Goal: Task Accomplishment & Management: Complete application form

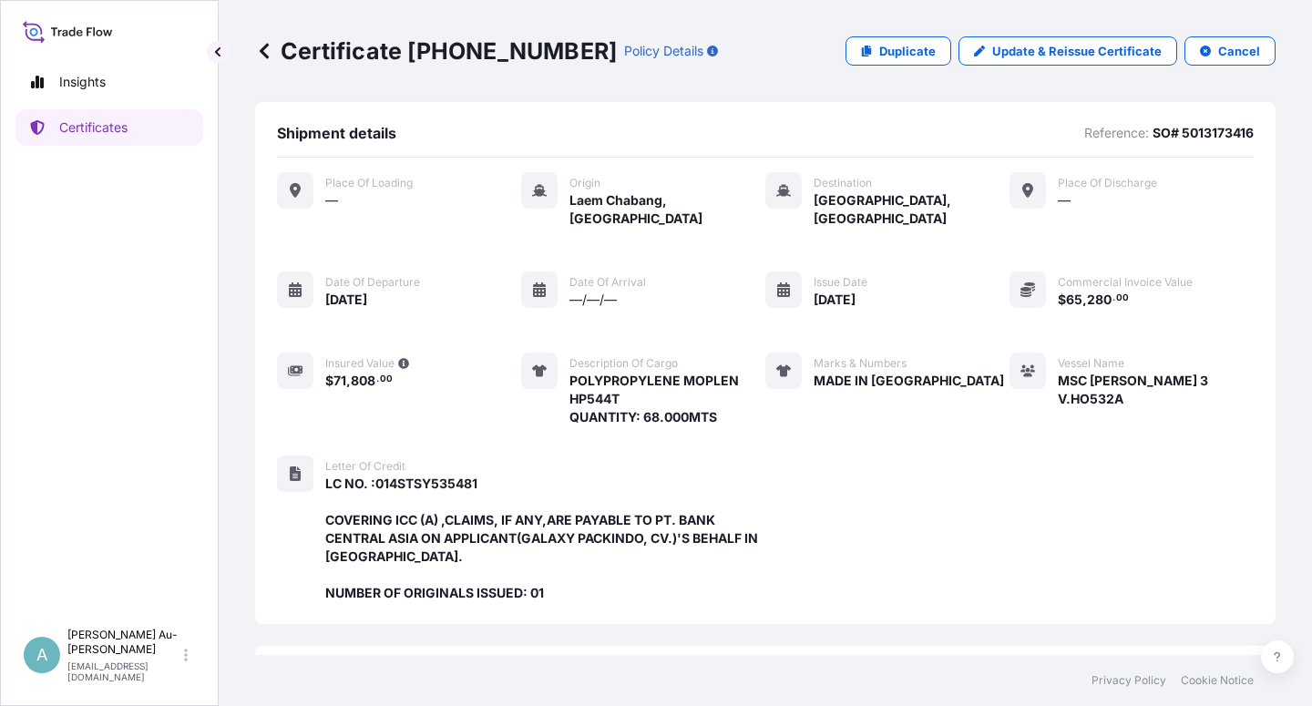
scroll to position [505, 0]
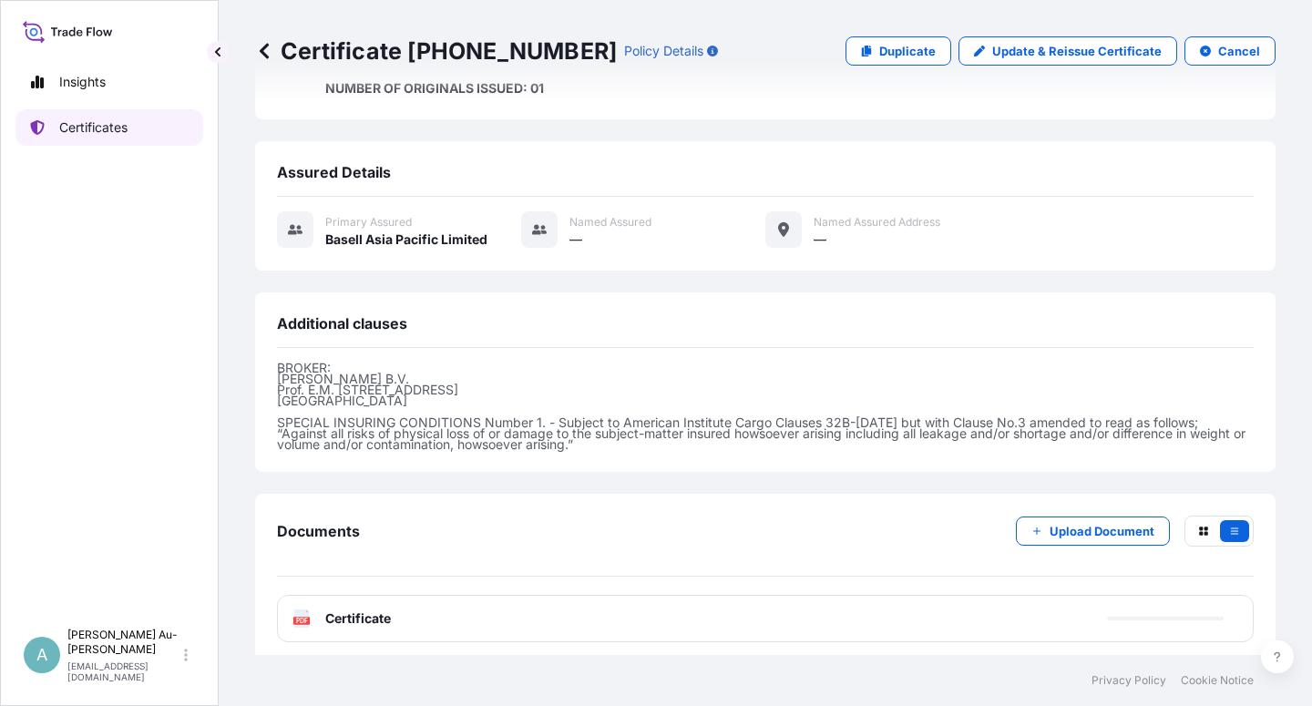
click at [143, 137] on link "Certificates" at bounding box center [109, 127] width 188 height 36
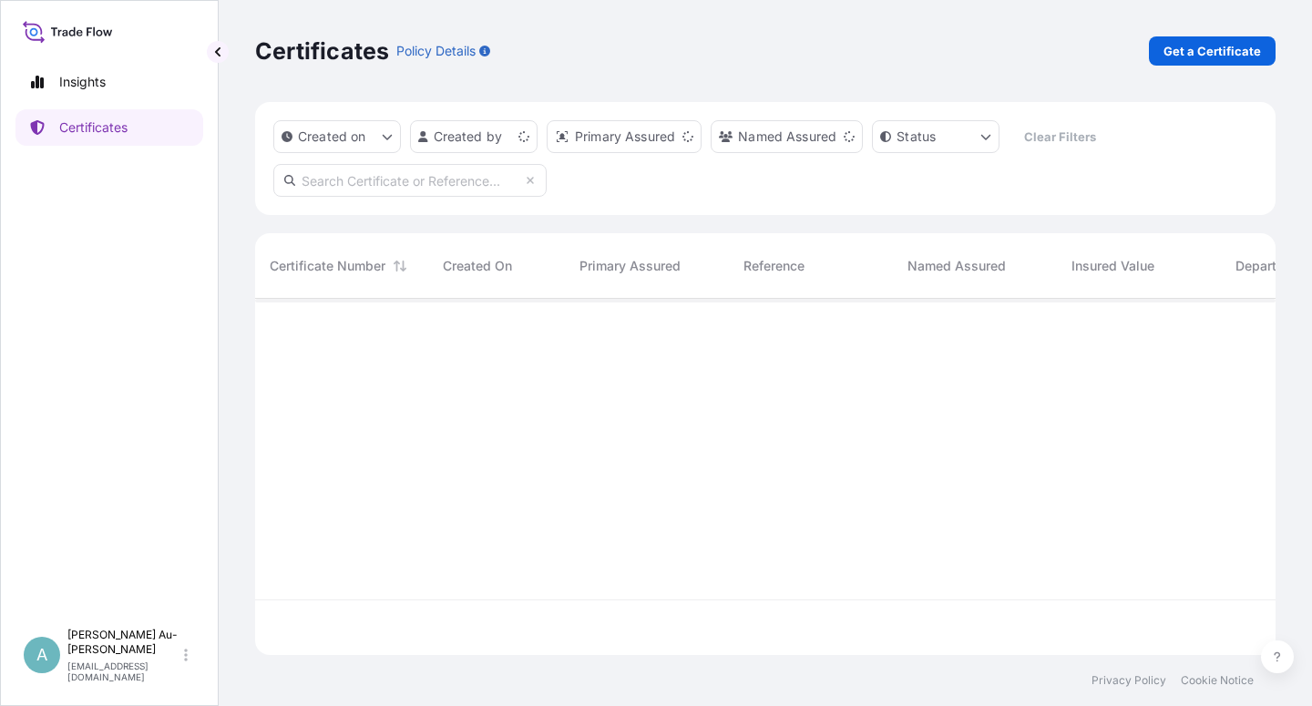
scroll to position [351, 1005]
click at [459, 183] on input "text" at bounding box center [409, 180] width 273 height 33
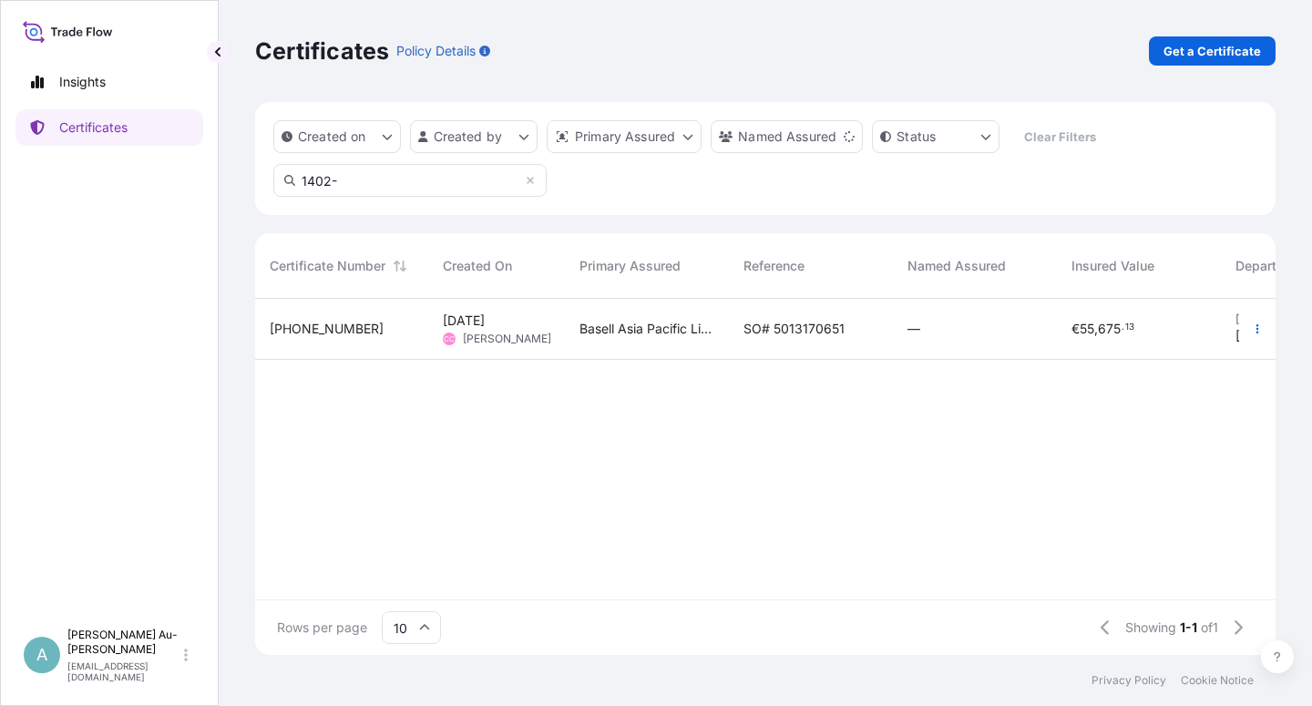
type input "1402-"
click at [828, 343] on div "SO# 5013170651" at bounding box center [811, 329] width 164 height 61
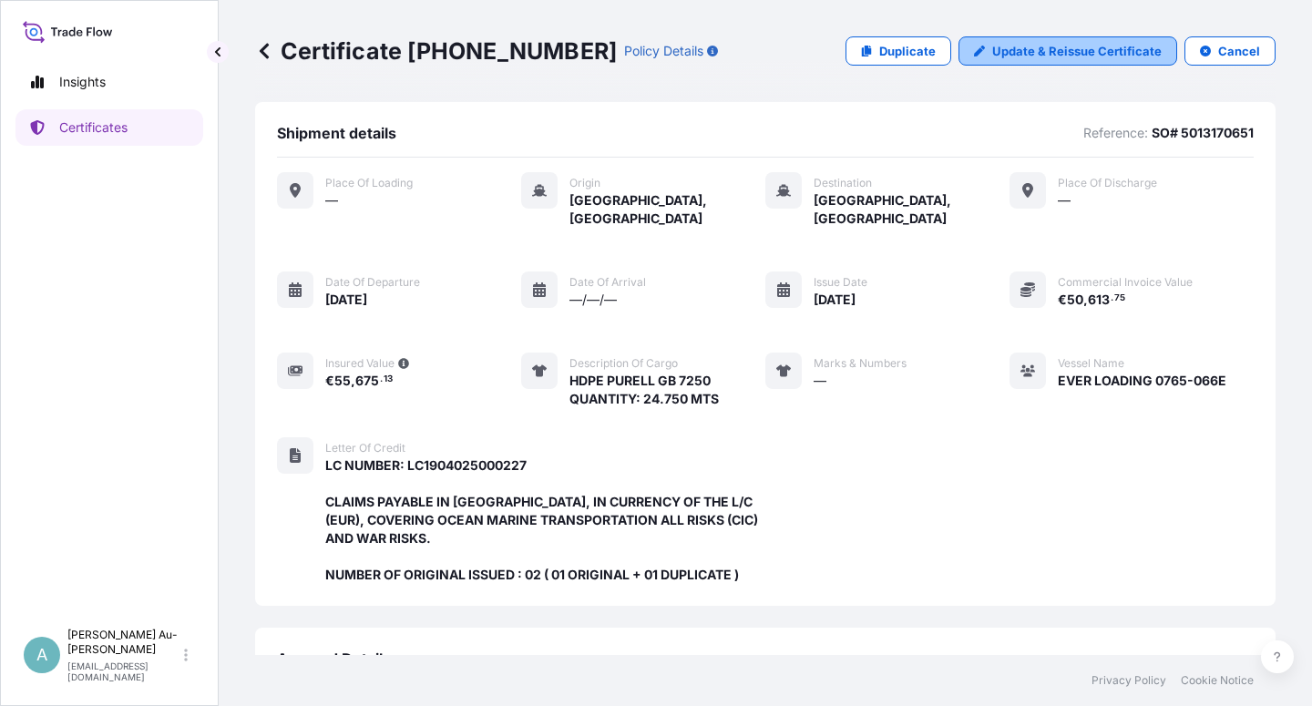
click at [1061, 54] on p "Update & Reissue Certificate" at bounding box center [1076, 51] width 169 height 18
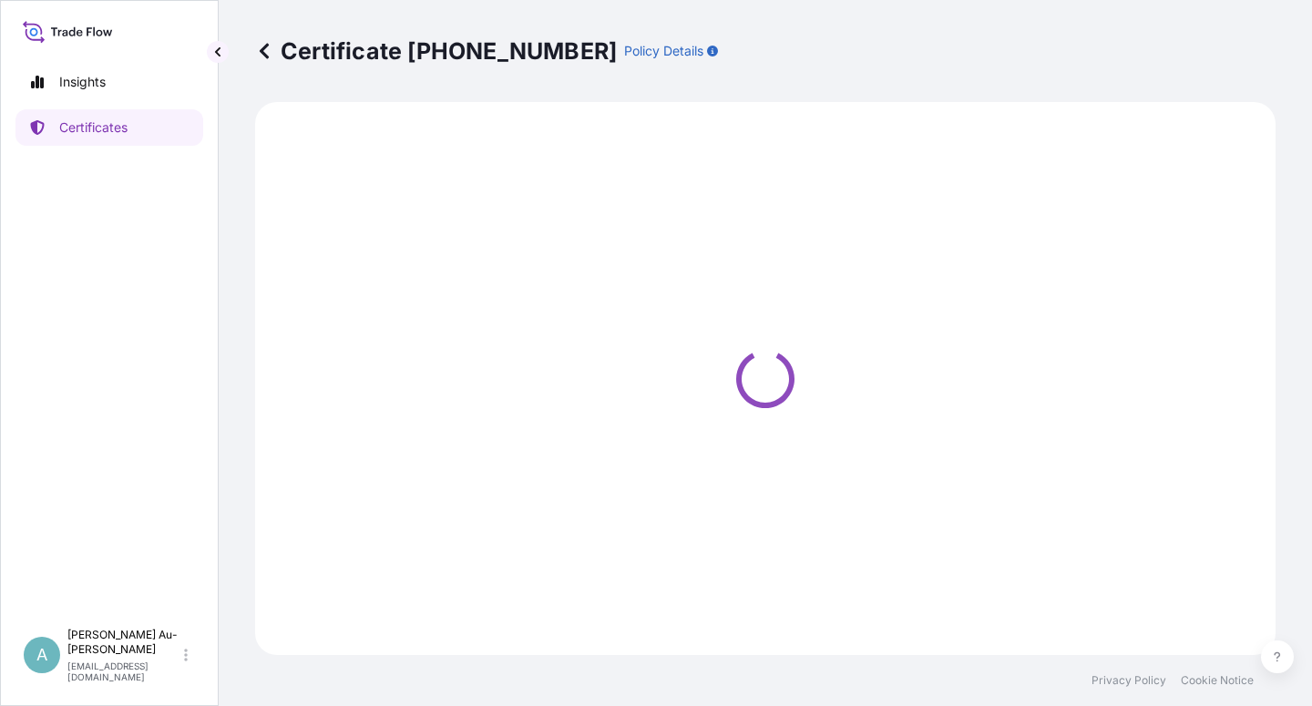
select select "Sea"
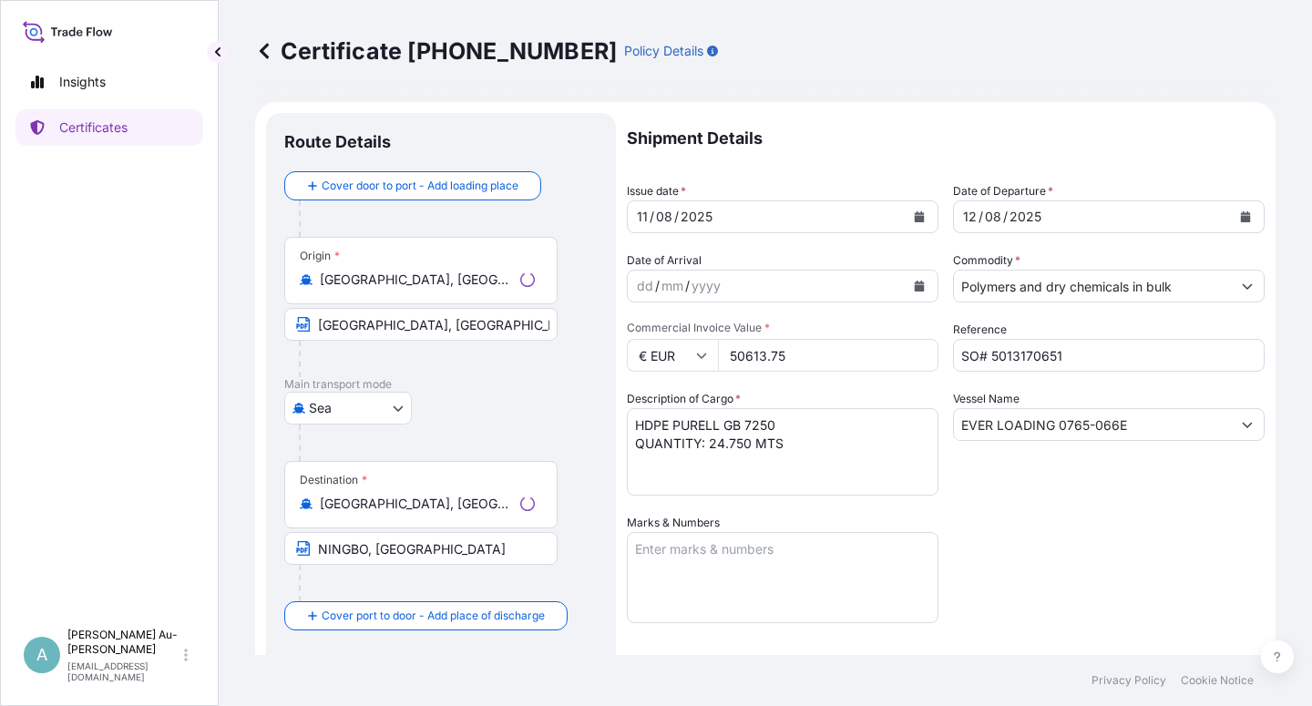
select select "32034"
click at [915, 220] on icon "Calendar" at bounding box center [920, 216] width 10 height 11
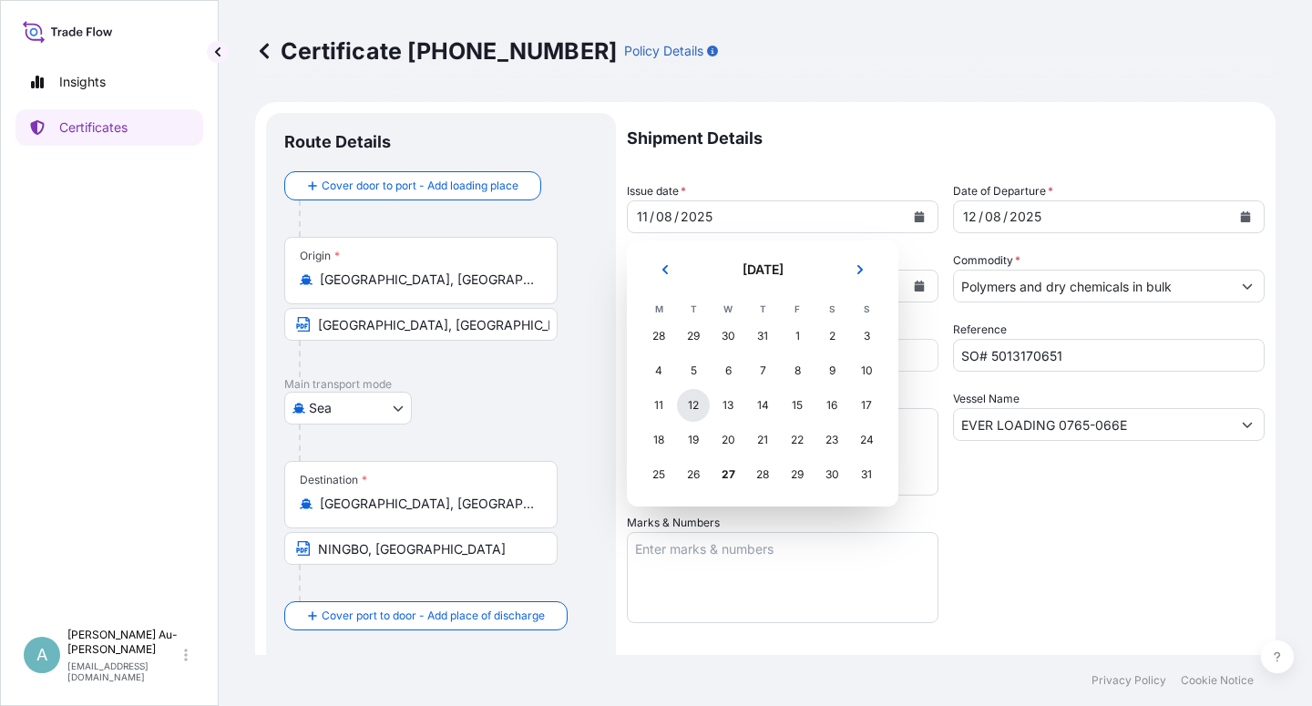
click at [692, 401] on div "12" at bounding box center [693, 405] width 33 height 33
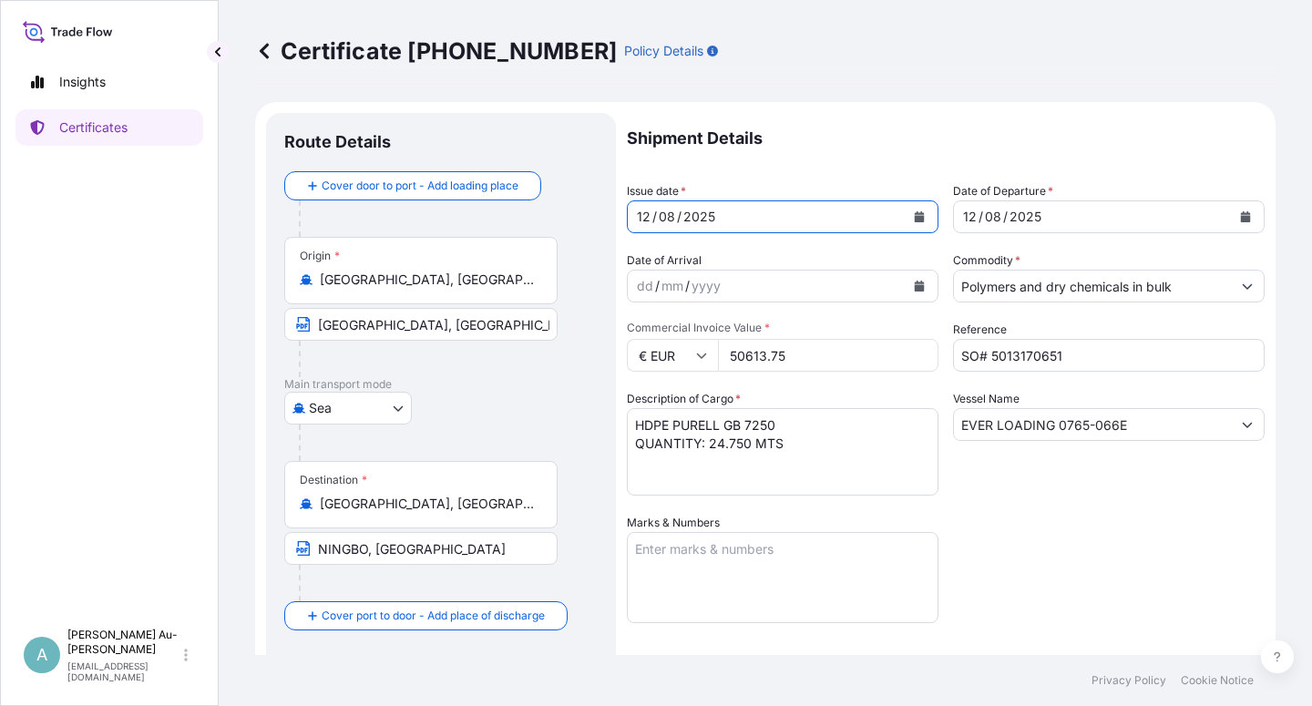
click at [1240, 220] on icon "Calendar" at bounding box center [1245, 216] width 11 height 11
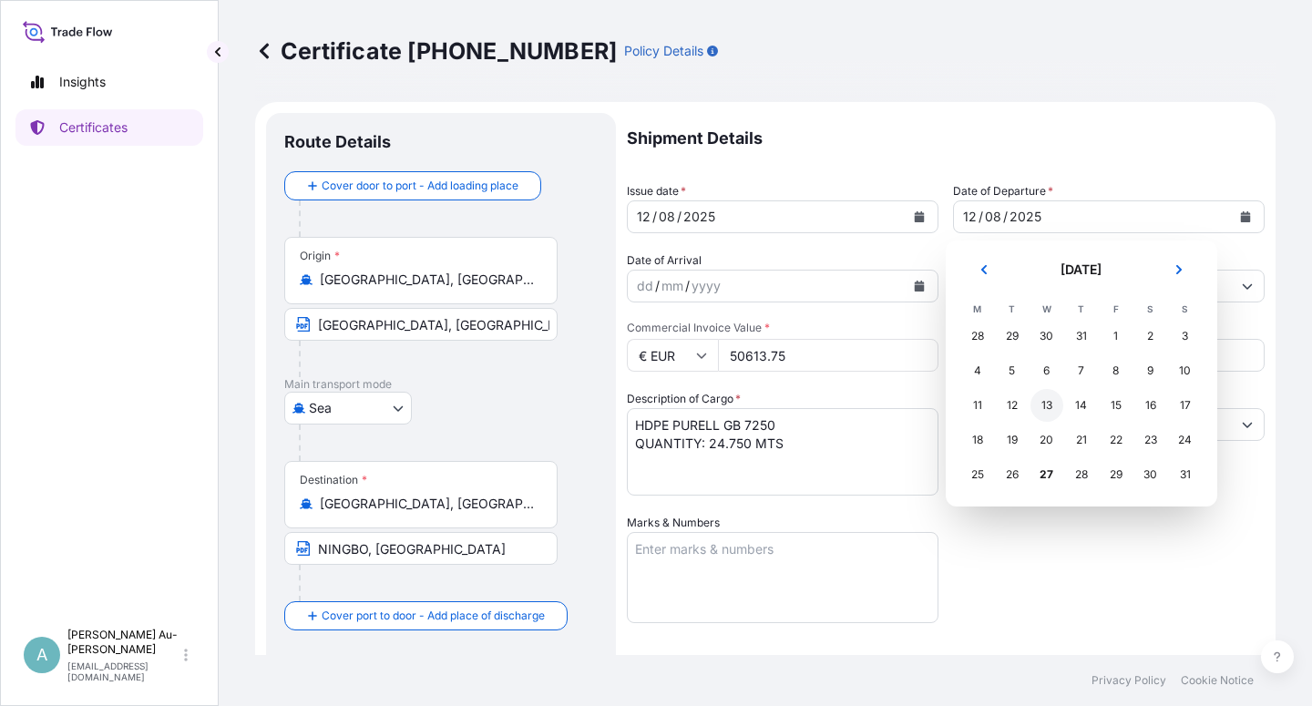
click at [1042, 408] on div "13" at bounding box center [1046, 405] width 33 height 33
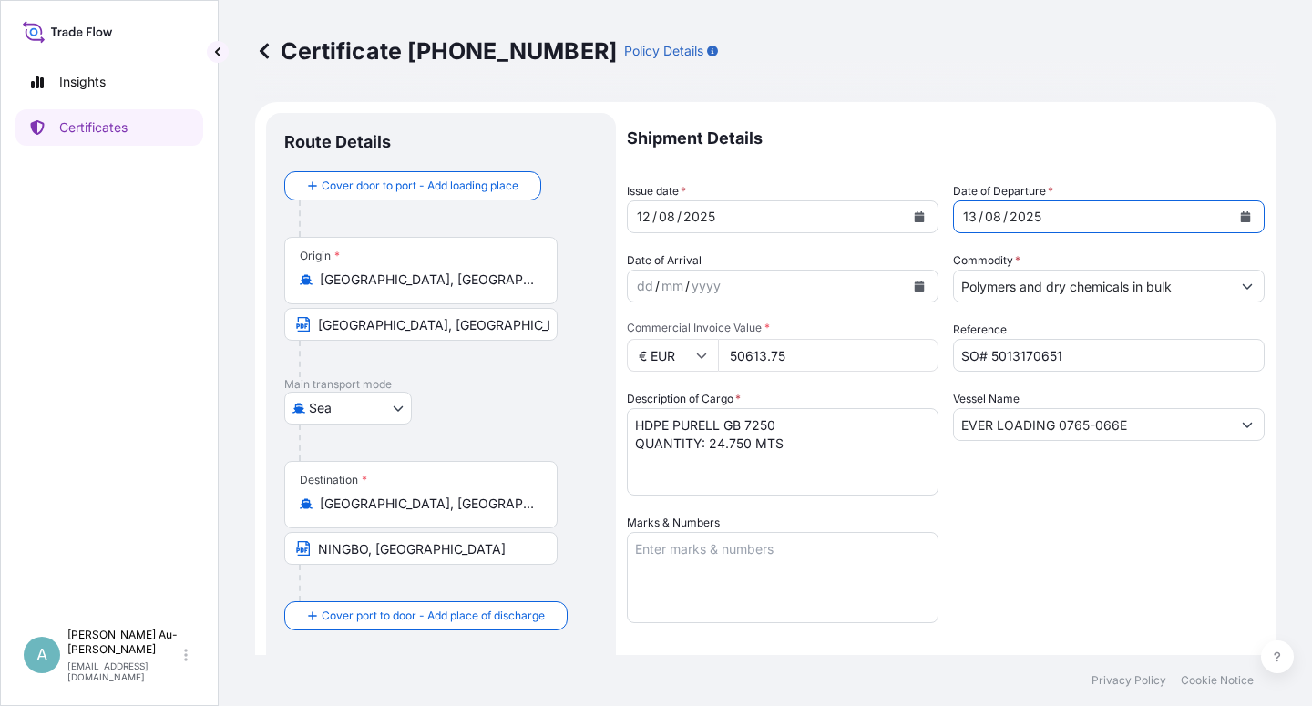
click at [1024, 582] on div "Shipment Details Issue date * [DATE] Date of Departure * [DATE] Date of Arrival…" at bounding box center [946, 582] width 638 height 938
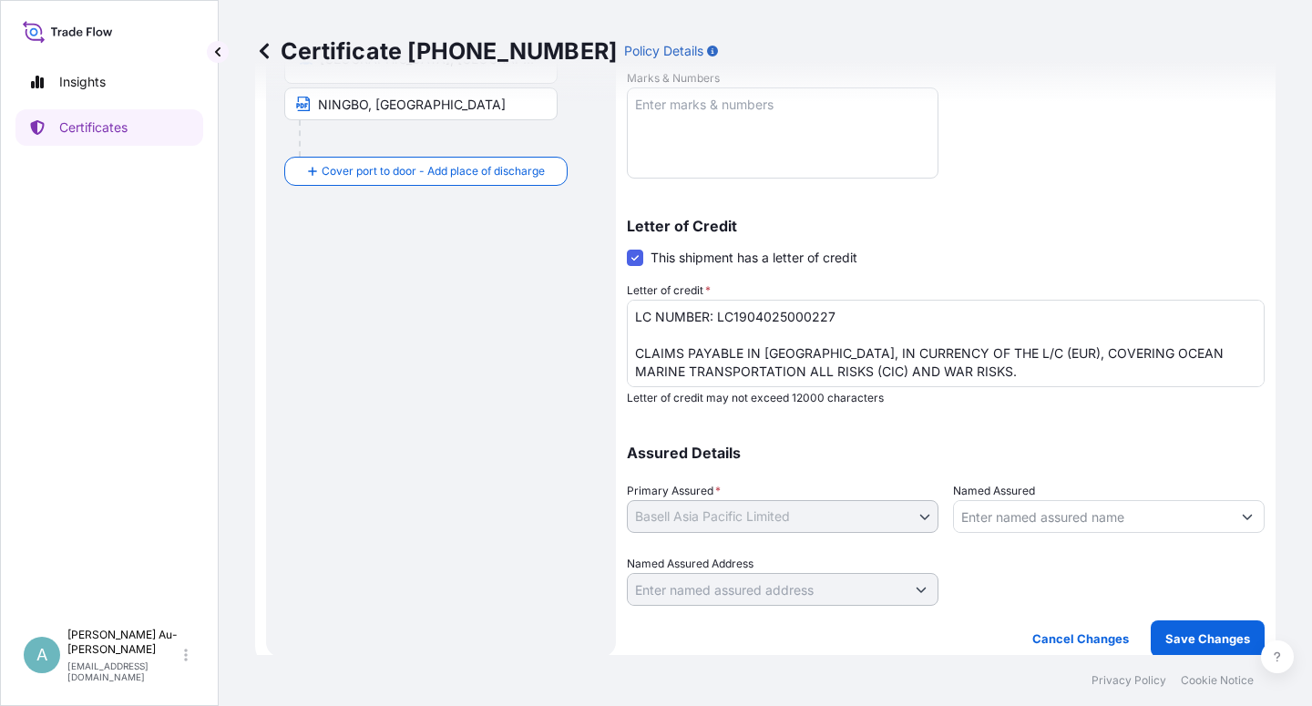
scroll to position [446, 0]
click at [1185, 638] on p "Save Changes" at bounding box center [1207, 637] width 85 height 18
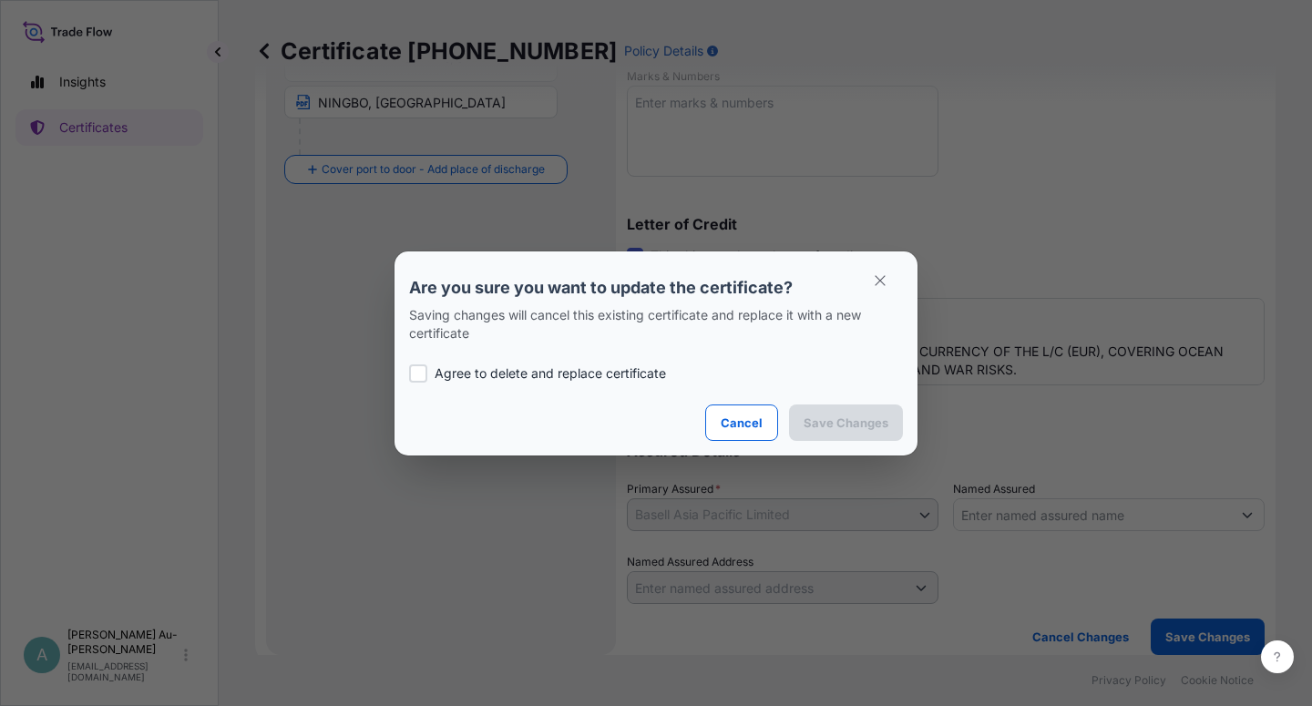
click at [528, 372] on p "Agree to delete and replace certificate" at bounding box center [550, 373] width 231 height 18
checkbox input "true"
click at [840, 430] on p "Save Changes" at bounding box center [846, 423] width 85 height 18
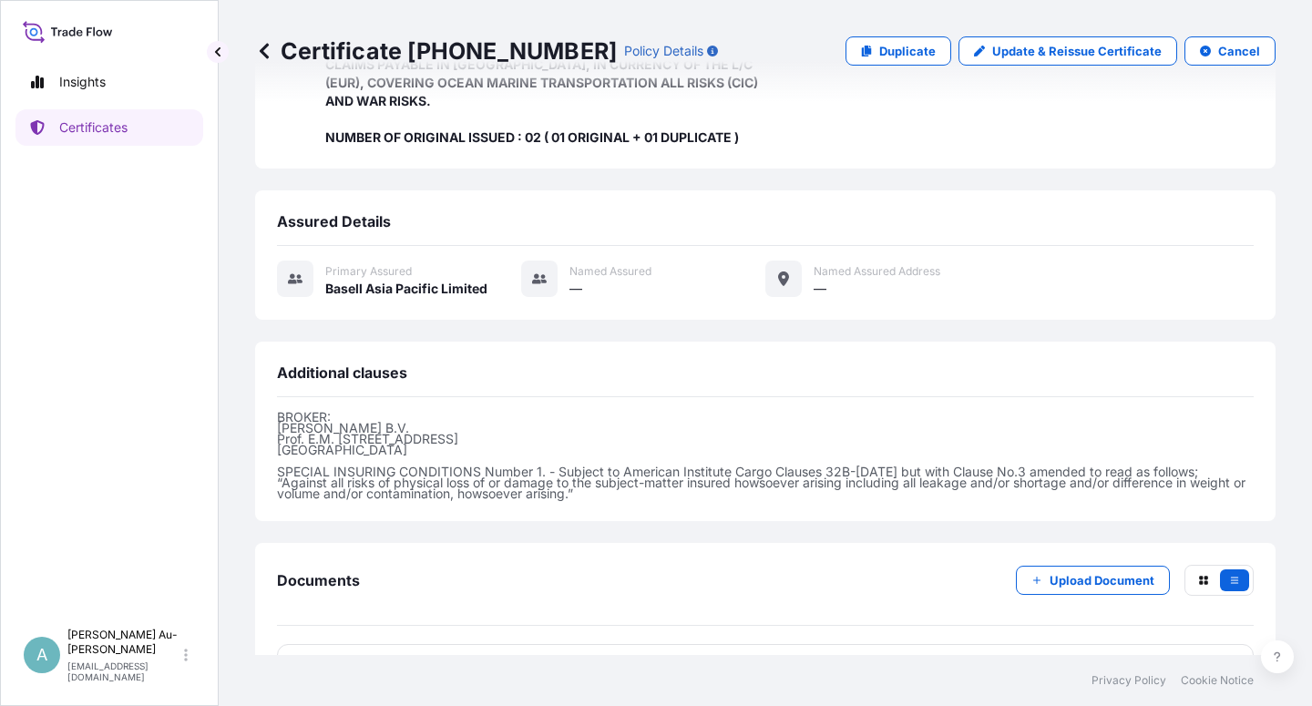
scroll to position [487, 0]
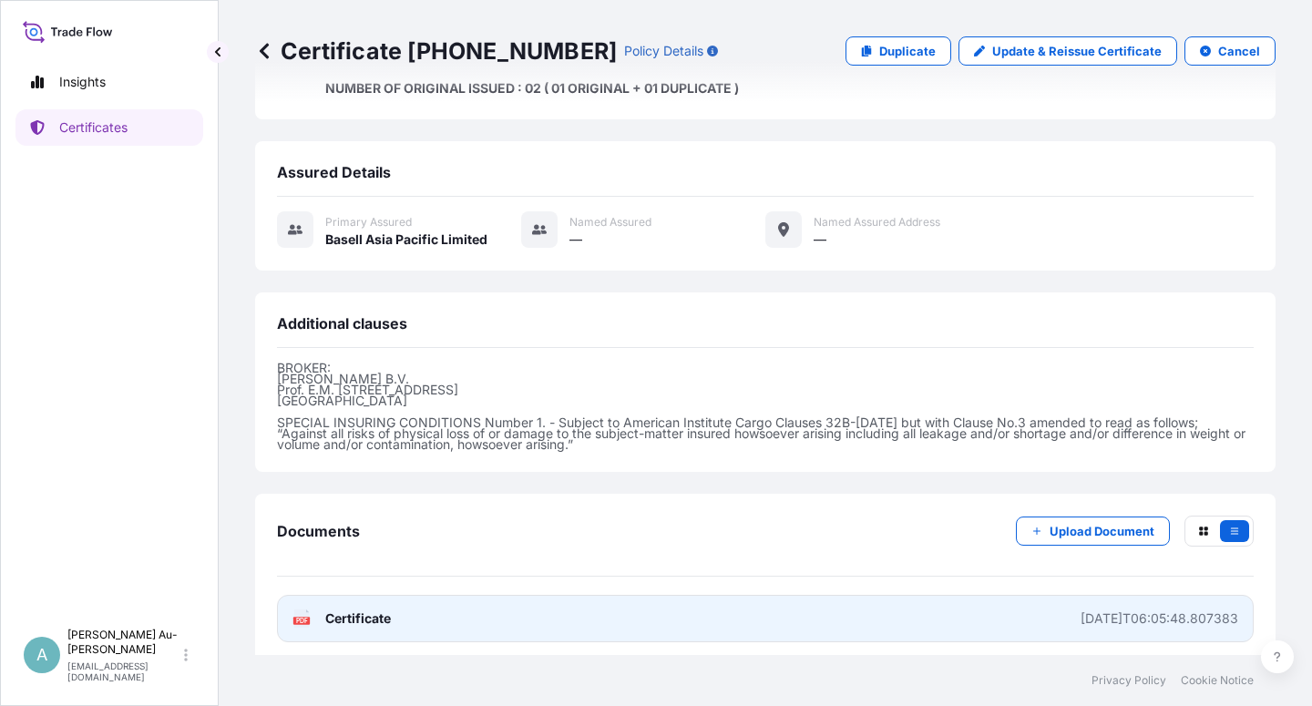
click at [351, 616] on span "Certificate" at bounding box center [358, 619] width 66 height 18
